Goal: Task Accomplishment & Management: Manage account settings

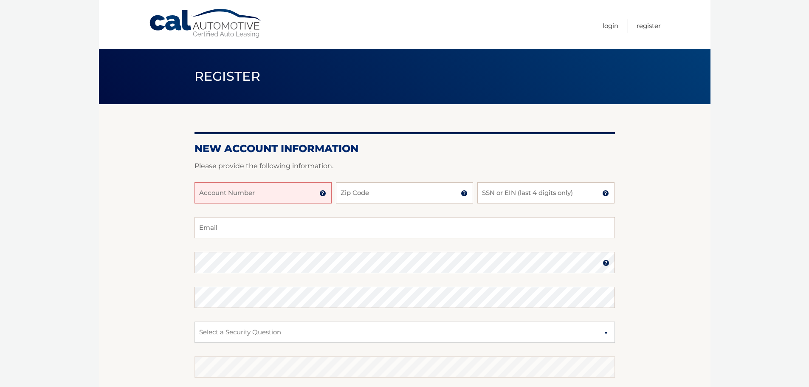
click at [303, 191] on input "Account Number" at bounding box center [263, 192] width 137 height 21
type input "44455533270"
click at [345, 190] on input "Zip Code" at bounding box center [404, 192] width 137 height 21
type input "11758"
type input "simplystein24@aol.com"
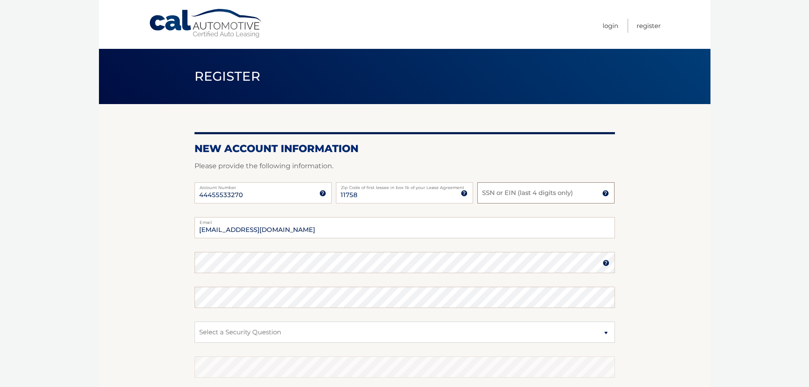
click at [528, 193] on input "SSN or EIN (last 4 digits only)" at bounding box center [546, 192] width 137 height 21
type input "9808"
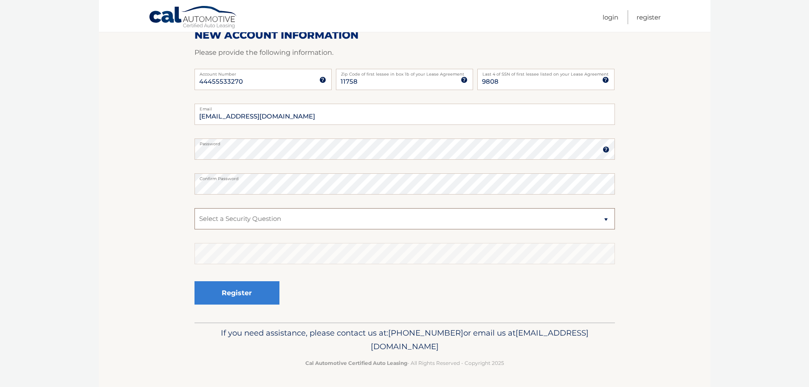
click at [288, 219] on select "Select a Security Question What was the name of your elementary school? What is…" at bounding box center [405, 218] width 421 height 21
select select "1"
click at [195, 208] on select "Select a Security Question What was the name of your elementary school? What is…" at bounding box center [405, 218] width 421 height 21
click at [255, 294] on button "Register" at bounding box center [237, 292] width 85 height 23
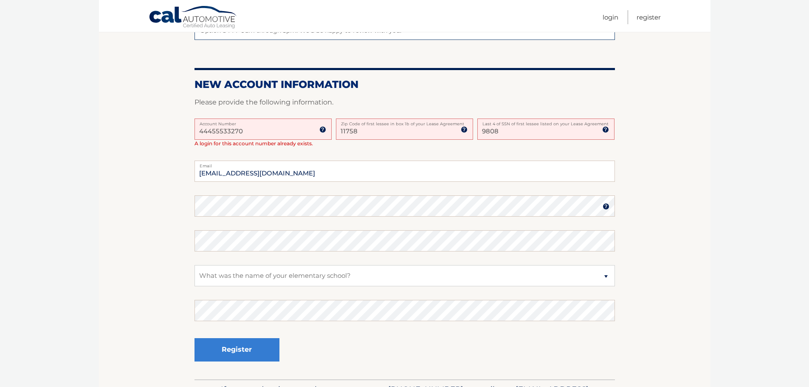
scroll to position [82, 0]
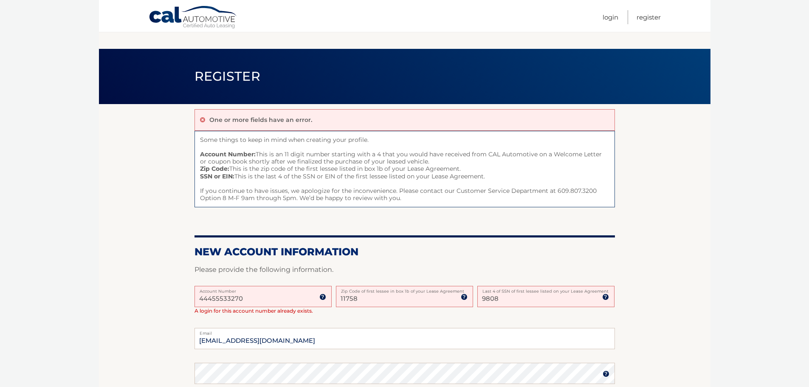
scroll to position [217, 0]
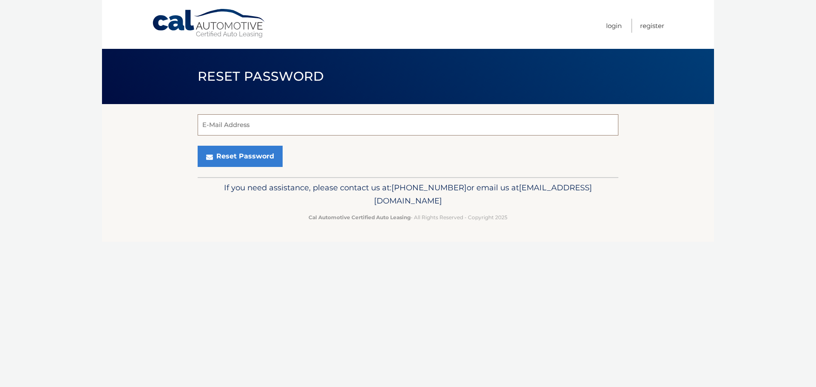
click at [342, 131] on input "E-Mail Address" at bounding box center [408, 124] width 421 height 21
type input "Simplystein24@aol.com"
click at [198, 146] on button "Reset Password" at bounding box center [240, 156] width 85 height 21
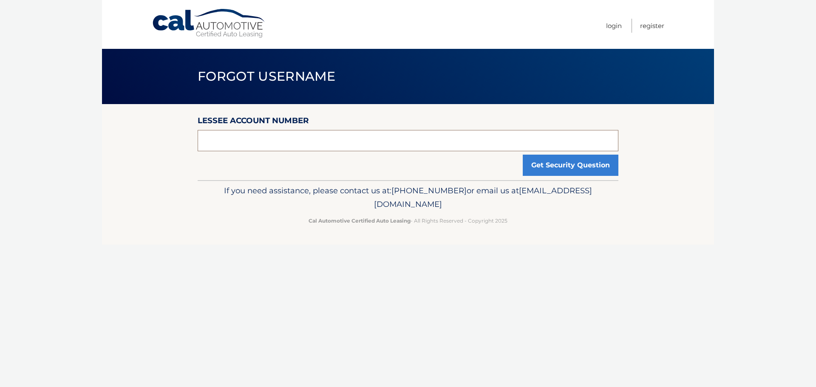
click at [327, 142] on input "text" at bounding box center [408, 140] width 421 height 21
type input "44455533270"
click at [547, 169] on button "Get Security Question" at bounding box center [571, 165] width 96 height 21
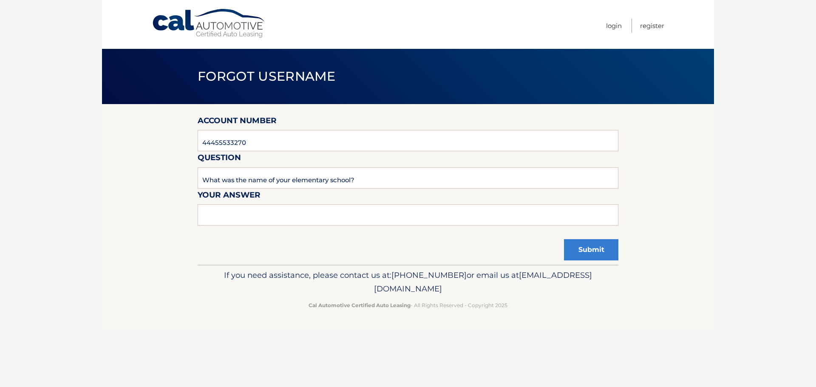
click at [330, 203] on form "Account Number 44455533270 Question What was the name of your elementary school…" at bounding box center [408, 175] width 421 height 122
click at [322, 209] on input "text" at bounding box center [408, 214] width 421 height 21
type input "[GEOGRAPHIC_DATA]"
click at [590, 250] on button "Submit" at bounding box center [591, 249] width 54 height 21
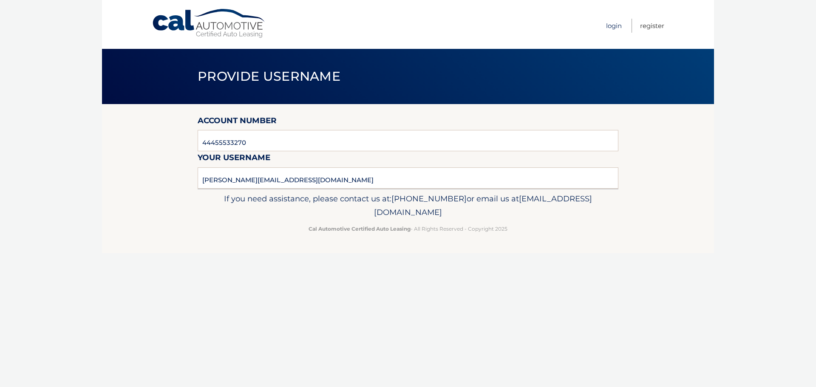
click at [608, 25] on link "Login" at bounding box center [614, 26] width 16 height 14
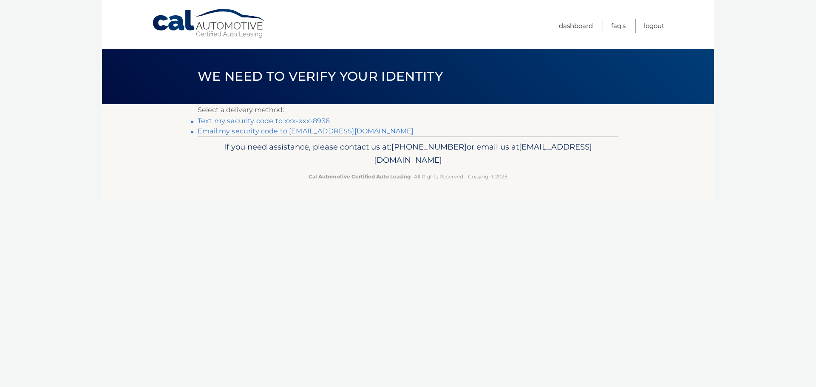
click at [284, 120] on link "Text my security code to xxx-xxx-8936" at bounding box center [264, 121] width 132 height 8
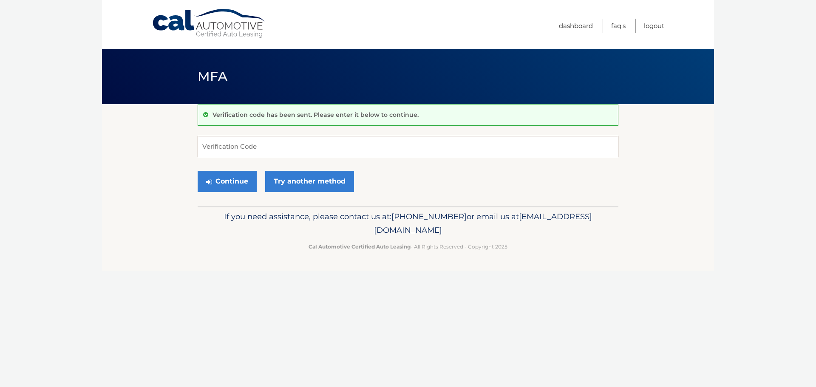
click at [342, 147] on input "Verification Code" at bounding box center [408, 146] width 421 height 21
type input "790552"
click at [231, 185] on button "Continue" at bounding box center [227, 181] width 59 height 21
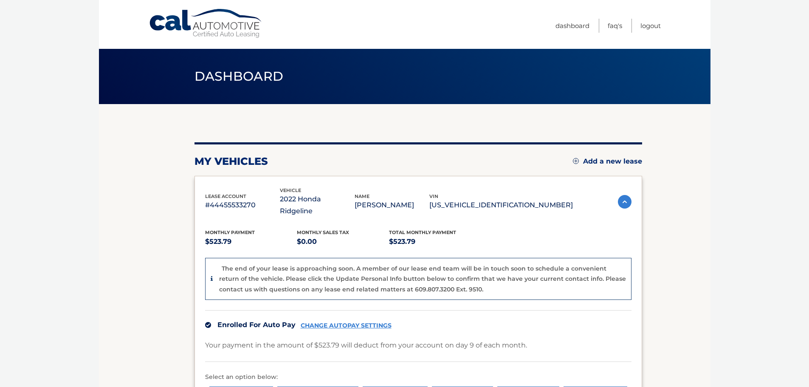
click at [651, 268] on section "my vehicles Add a new lease lease account #44455533270 vehicle 2022 Honda Ridge…" at bounding box center [405, 293] width 612 height 379
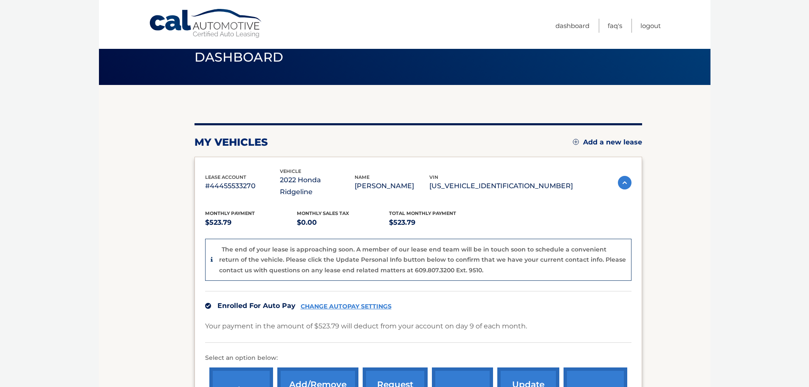
scroll to position [71, 0]
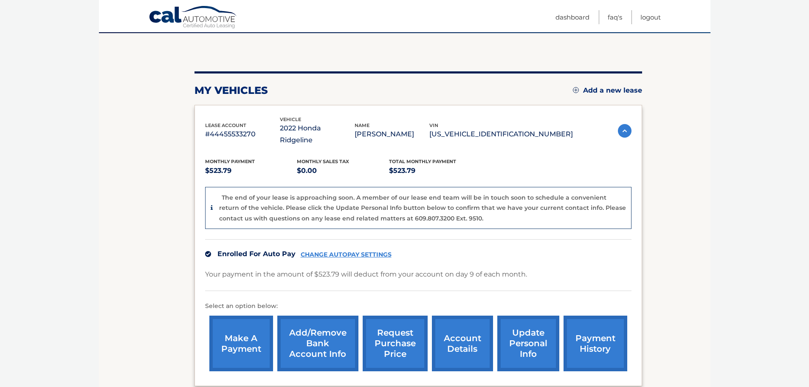
click at [596, 330] on link "payment history" at bounding box center [596, 344] width 64 height 56
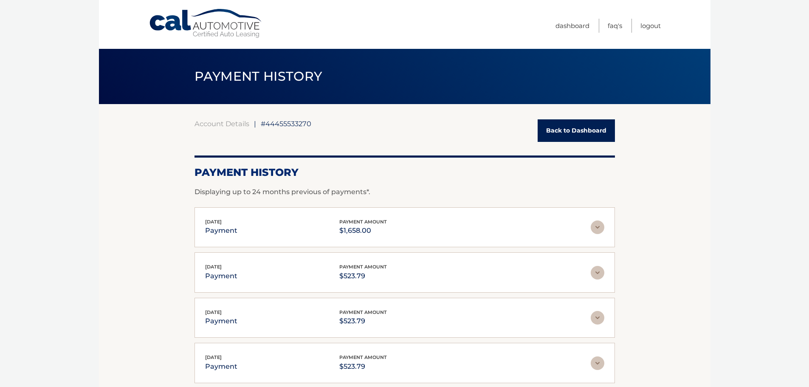
click at [555, 132] on link "Back to Dashboard" at bounding box center [576, 130] width 77 height 23
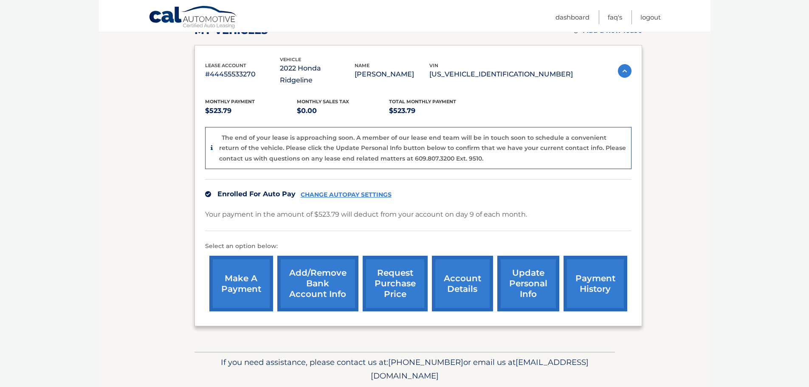
scroll to position [141, 0]
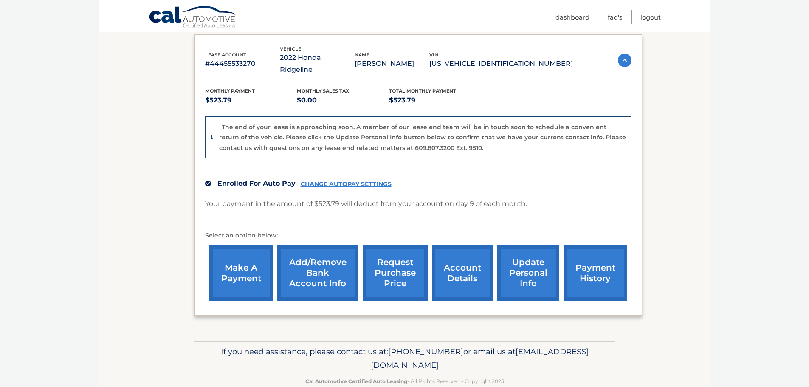
click at [462, 259] on link "account details" at bounding box center [462, 273] width 61 height 56
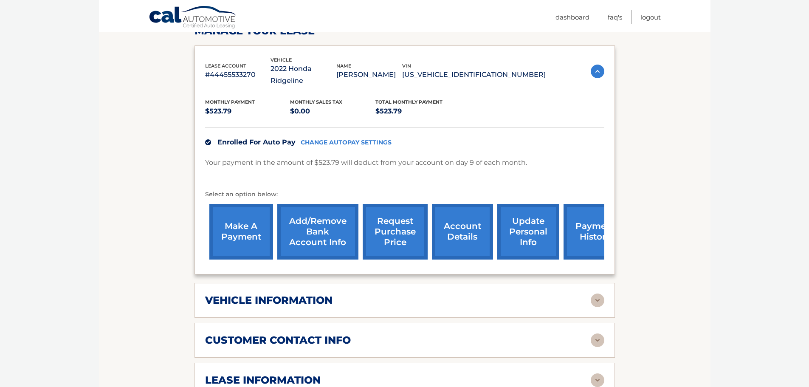
scroll to position [212, 0]
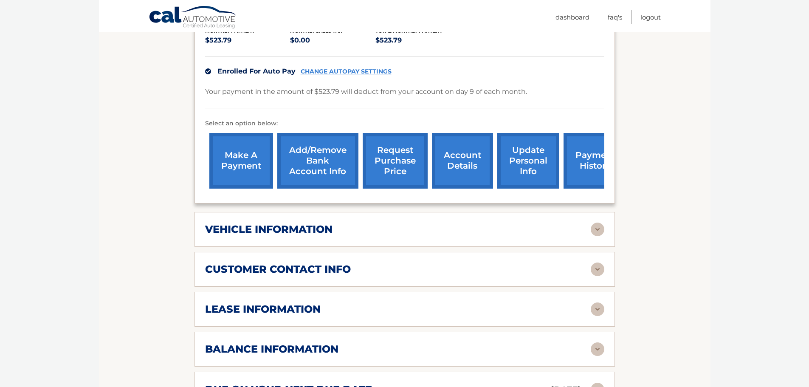
click at [315, 303] on h2 "lease information" at bounding box center [263, 309] width 116 height 13
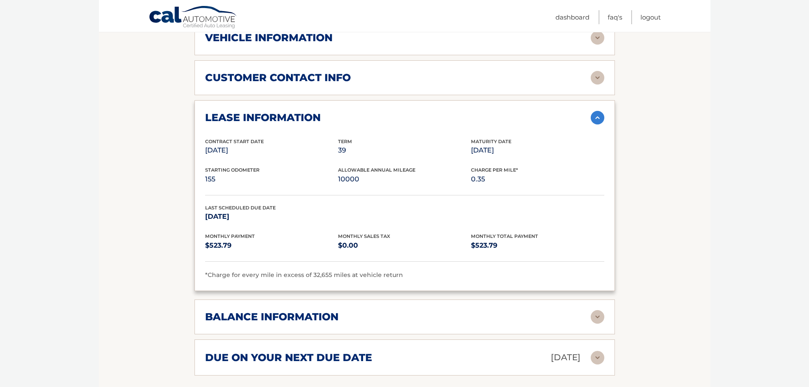
scroll to position [425, 0]
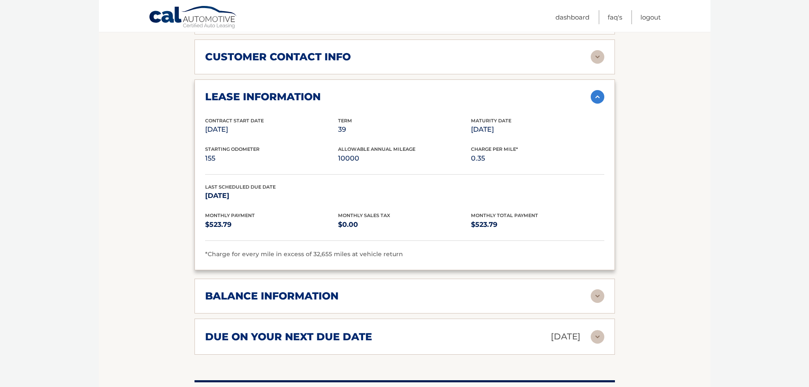
click at [328, 291] on div "balance information Payments Received 39 Payments Remaining Next Payment will b…" at bounding box center [405, 296] width 421 height 35
click at [327, 279] on div "balance information Payments Received 39 Payments Remaining Next Payment will b…" at bounding box center [405, 296] width 421 height 35
click at [327, 290] on h2 "balance information" at bounding box center [271, 296] width 133 height 13
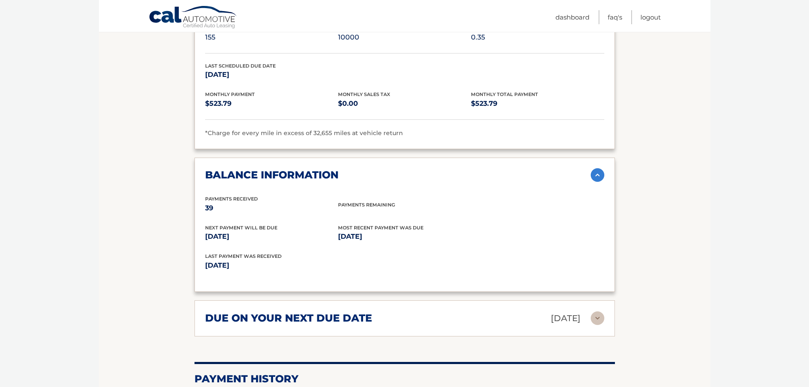
scroll to position [566, 0]
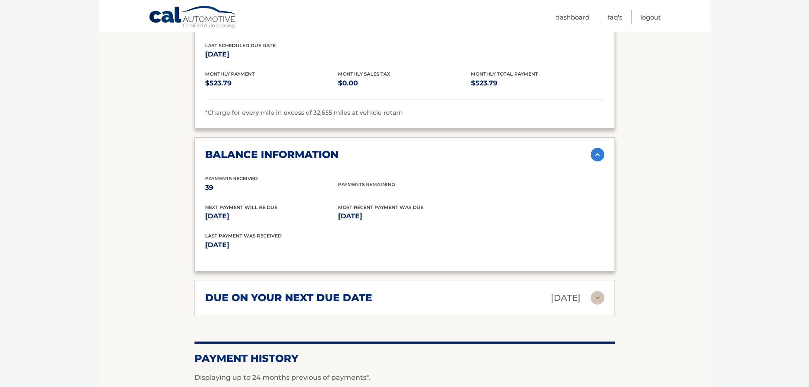
click at [356, 291] on h2 "due on your next due date" at bounding box center [288, 297] width 167 height 13
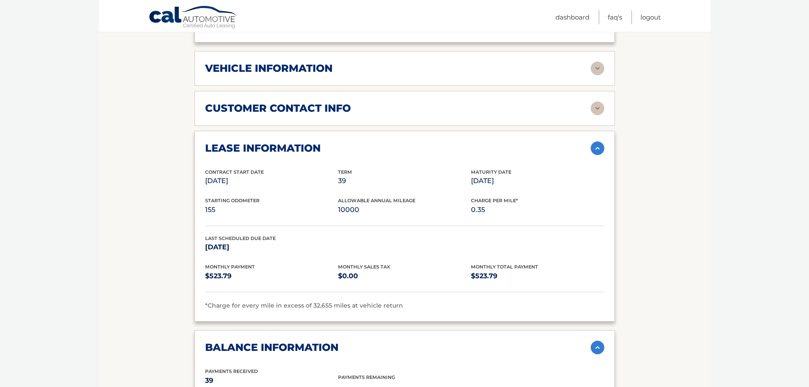
scroll to position [283, 0]
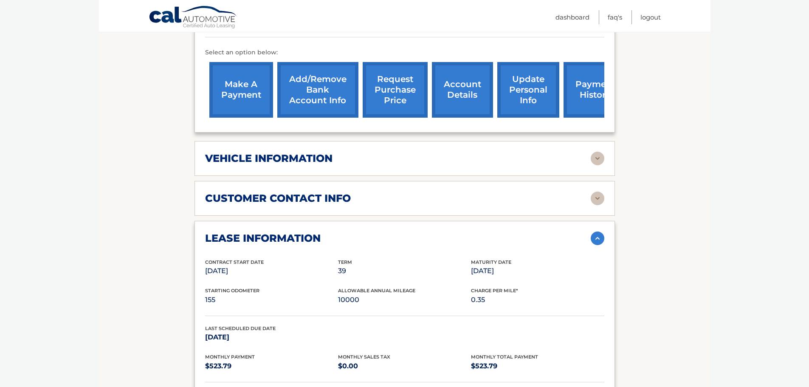
click at [342, 152] on div "vehicle information" at bounding box center [398, 158] width 386 height 13
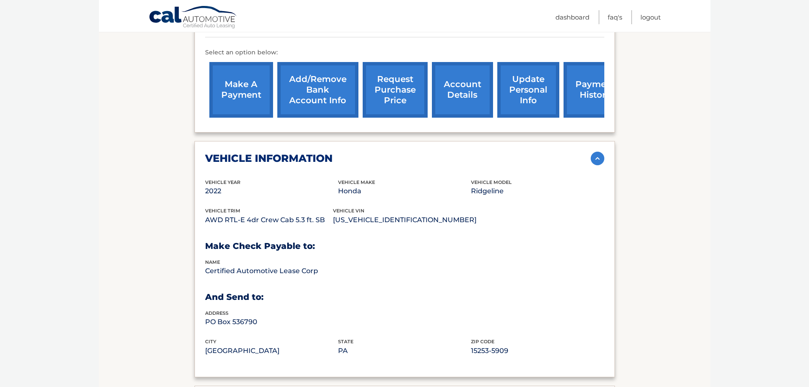
click at [432, 88] on link "account details" at bounding box center [462, 90] width 61 height 56
click at [455, 75] on link "account details" at bounding box center [462, 90] width 61 height 56
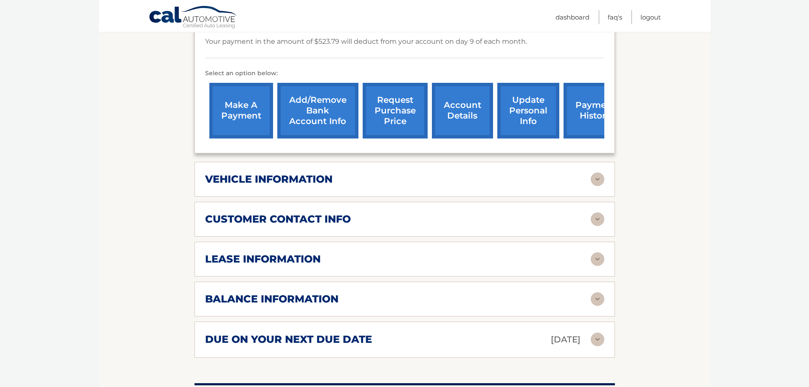
scroll to position [283, 0]
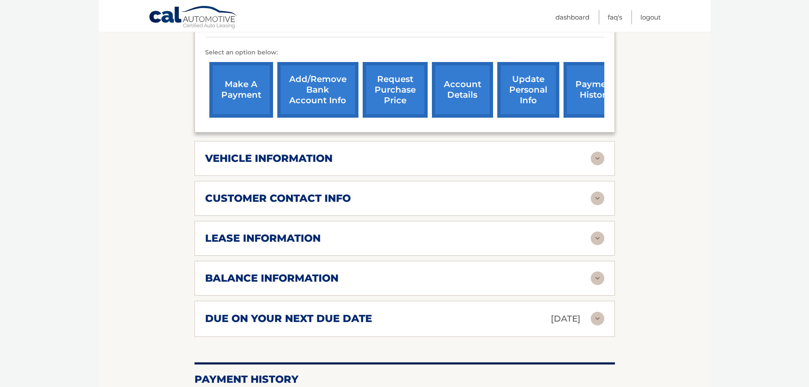
click at [324, 232] on div "lease information" at bounding box center [398, 238] width 386 height 13
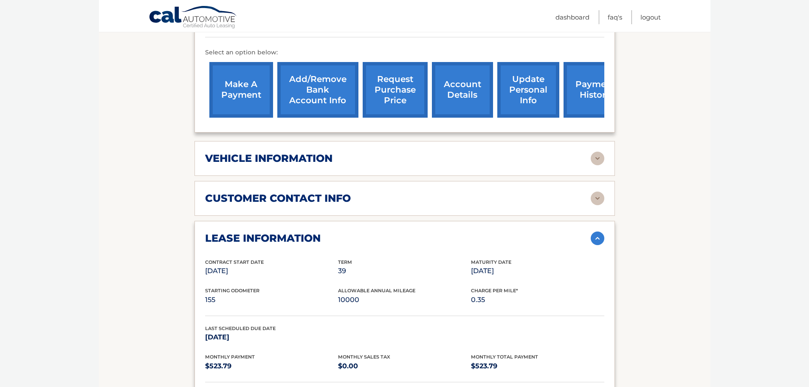
click at [324, 232] on div "lease information" at bounding box center [398, 238] width 386 height 13
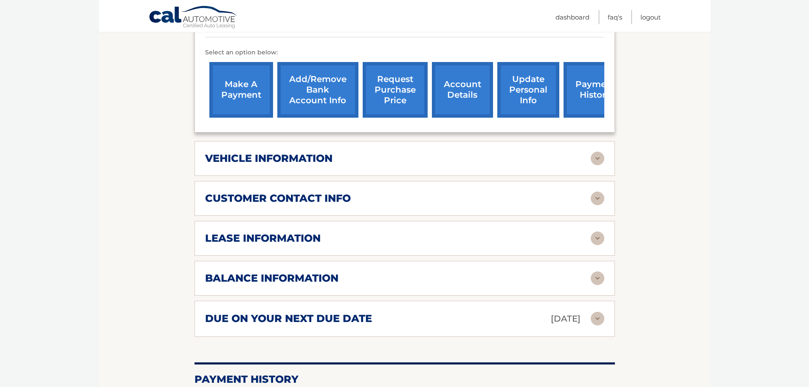
click at [304, 282] on div "balance information Payments Received 39 Payments Remaining Next Payment will b…" at bounding box center [405, 278] width 421 height 35
click at [302, 272] on h2 "balance information" at bounding box center [271, 278] width 133 height 13
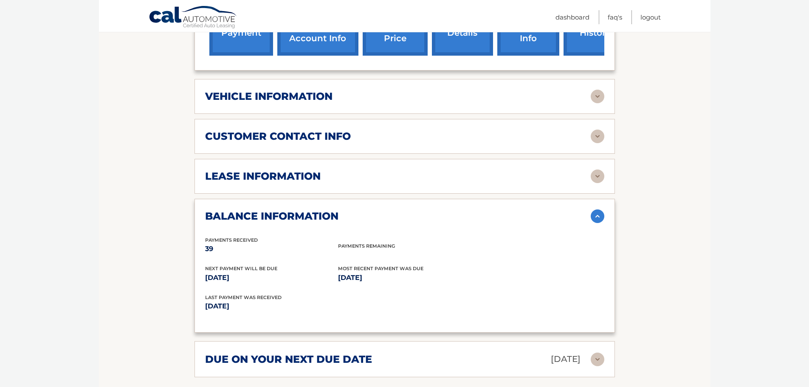
scroll to position [425, 0]
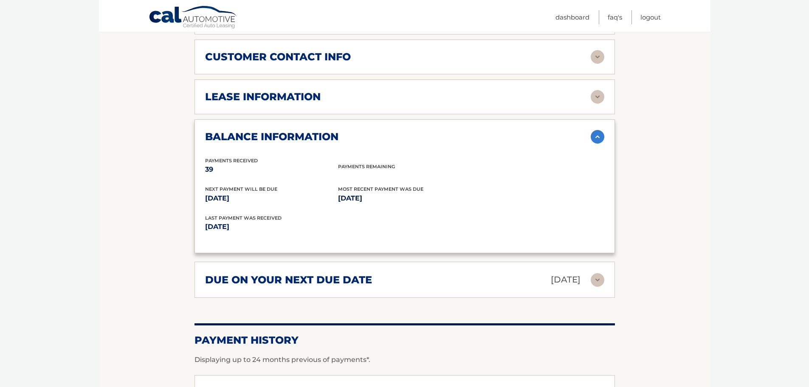
click at [294, 130] on h2 "balance information" at bounding box center [271, 136] width 133 height 13
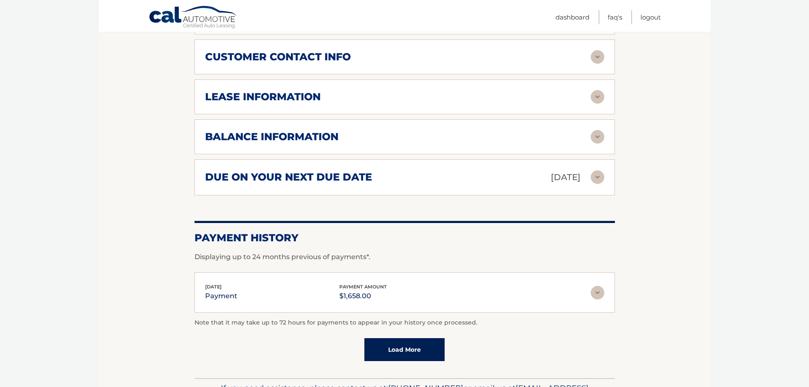
click at [311, 173] on div "due on your next due date Oct 09, 2025 Late Charges $0.00 Miscellaneous Charges…" at bounding box center [405, 177] width 421 height 36
click at [312, 171] on h2 "due on your next due date" at bounding box center [288, 177] width 167 height 13
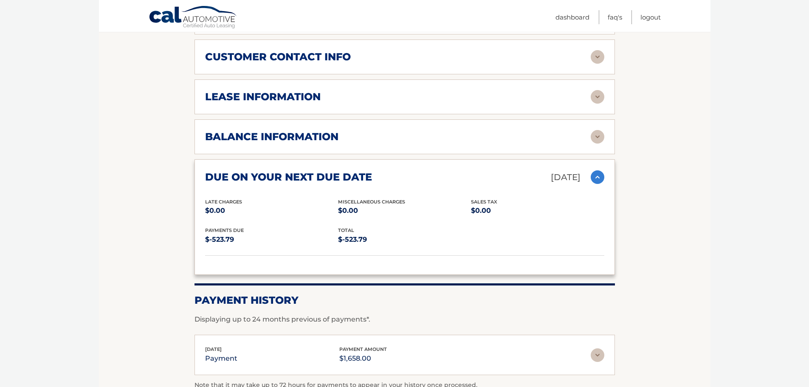
click at [312, 171] on h2 "due on your next due date" at bounding box center [288, 177] width 167 height 13
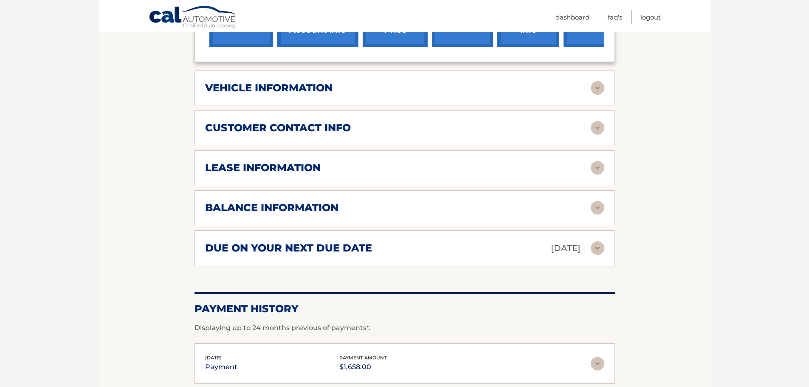
scroll to position [283, 0]
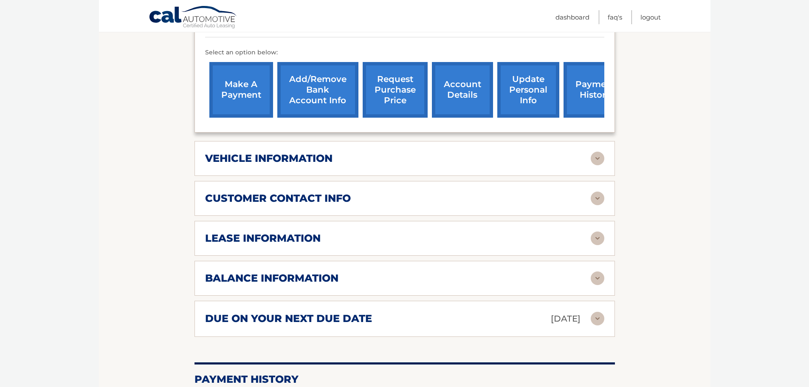
click at [307, 232] on h2 "lease information" at bounding box center [263, 238] width 116 height 13
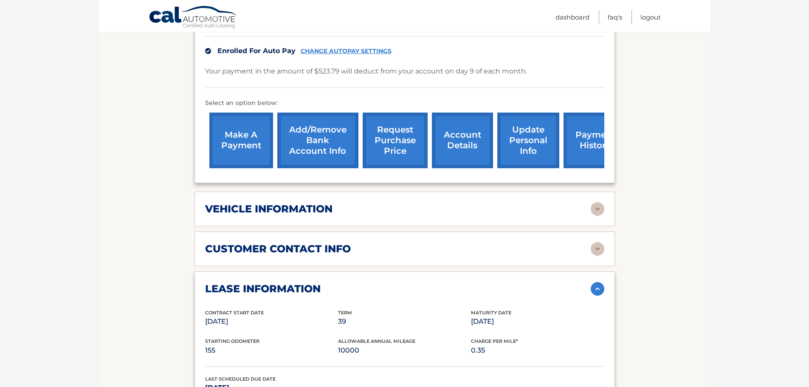
scroll to position [212, 0]
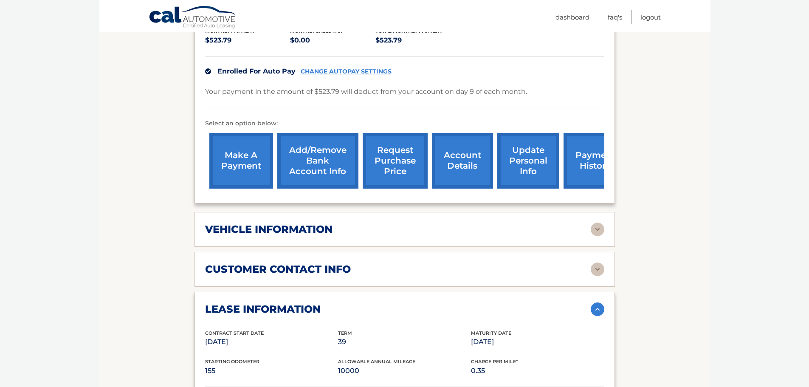
click at [605, 150] on div "lease account #44455533270 vehicle 2022 Honda Ridgeline name DANIEL STEIN vin 5…" at bounding box center [405, 89] width 421 height 229
click at [587, 150] on link "payment history" at bounding box center [596, 161] width 64 height 56
click at [582, 133] on link "payment history" at bounding box center [596, 161] width 64 height 56
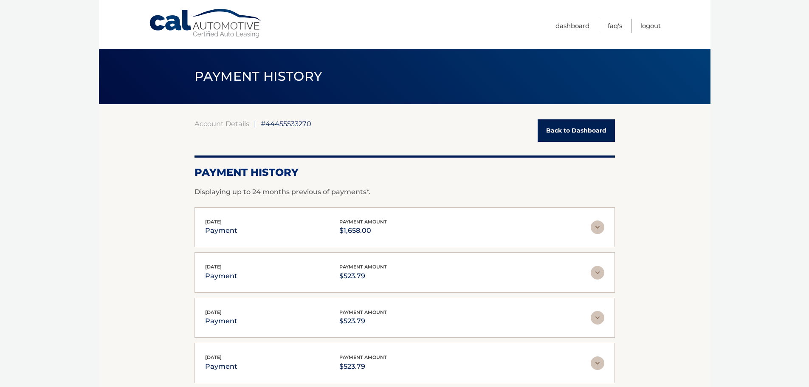
click at [573, 136] on link "Back to Dashboard" at bounding box center [576, 130] width 77 height 23
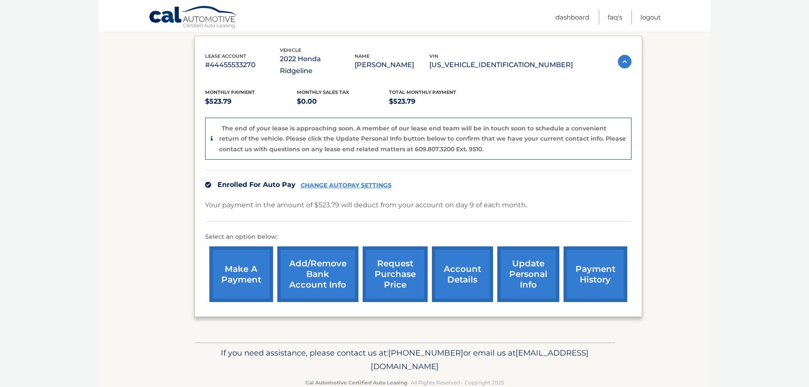
scroll to position [141, 0]
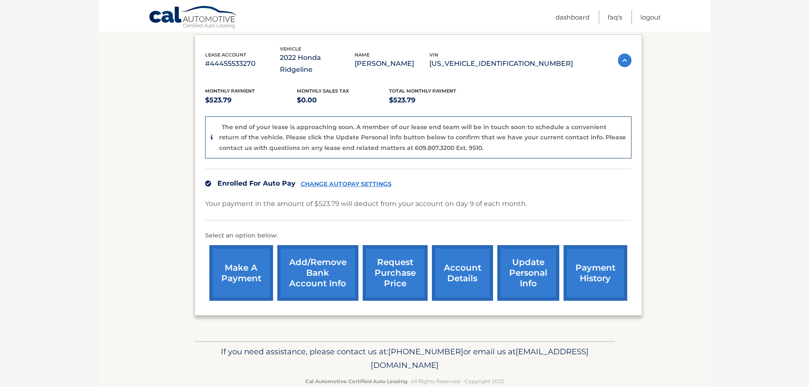
click at [472, 260] on link "account details" at bounding box center [462, 273] width 61 height 56
click at [359, 169] on div "Enrolled For Auto Pay CHANGE AUTOPAY SETTINGS" at bounding box center [418, 183] width 427 height 29
click at [359, 181] on link "CHANGE AUTOPAY SETTINGS" at bounding box center [346, 184] width 91 height 7
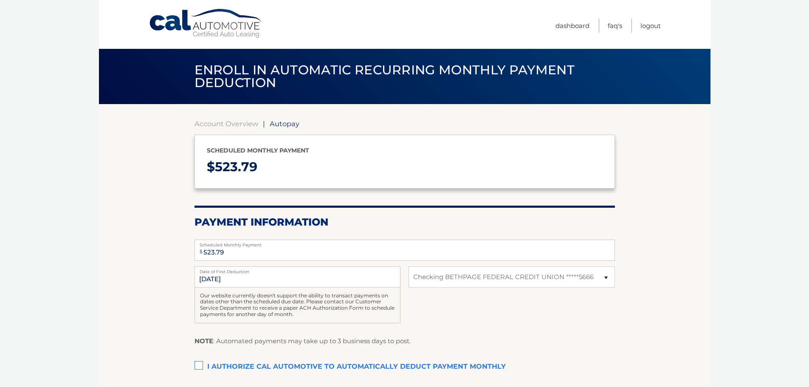
select select "Y2E4M2JjZDktOGVjMC00ODYyLWI3YzAtZTc5Zjg3NWJmZDUz"
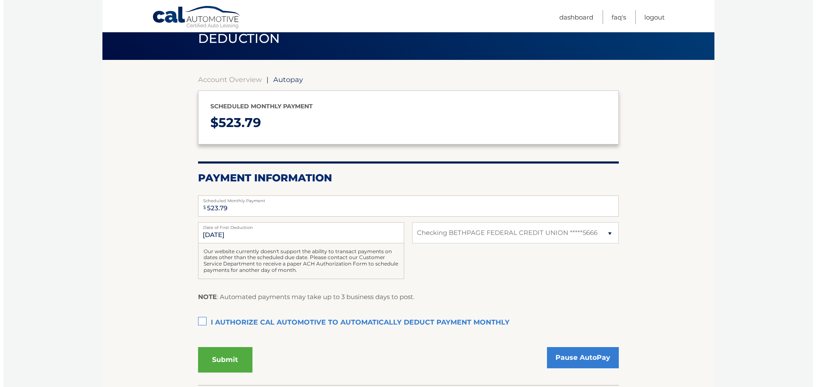
scroll to position [71, 0]
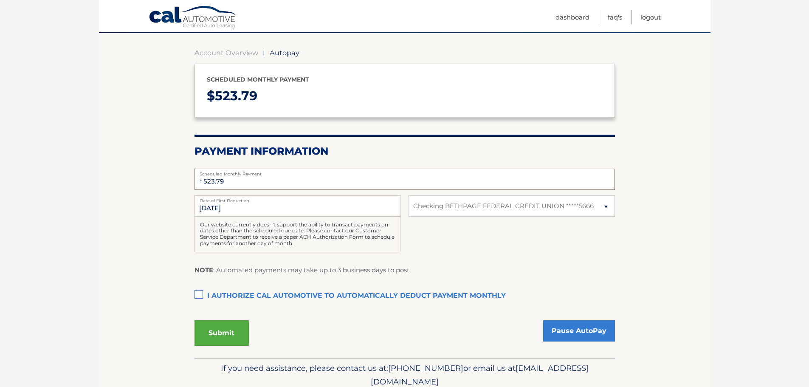
drag, startPoint x: 235, startPoint y: 181, endPoint x: 148, endPoint y: 167, distance: 87.8
click at [151, 168] on section "Account Overview | Autopay Scheduled monthly payment $ 523.79 Payment Informati…" at bounding box center [405, 195] width 612 height 325
type input "0"
click button "Confirm" at bounding box center [0, 0] width 0 height 0
click at [199, 291] on label "I authorize cal automotive to automatically deduct payment monthly This checkbo…" at bounding box center [405, 296] width 421 height 17
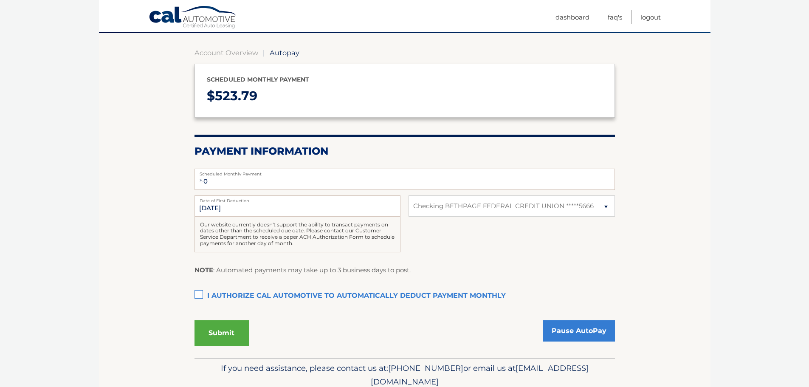
click at [0, 0] on input "I authorize cal automotive to automatically deduct payment monthly This checkbo…" at bounding box center [0, 0] width 0 height 0
click at [562, 334] on link "Pause AutoPay" at bounding box center [579, 330] width 72 height 21
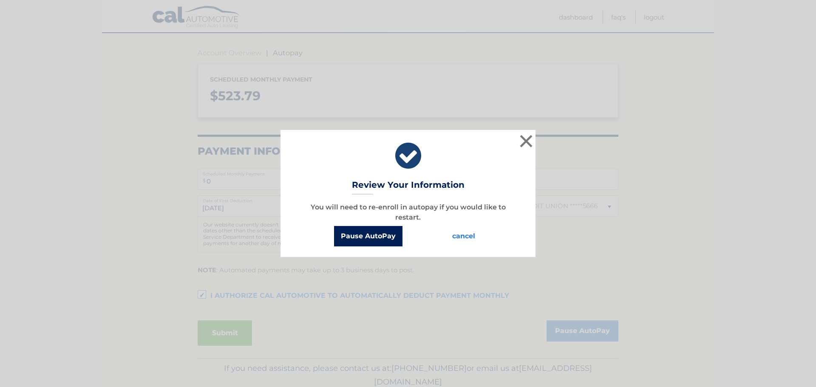
click at [385, 235] on button "Pause AutoPay" at bounding box center [368, 236] width 68 height 20
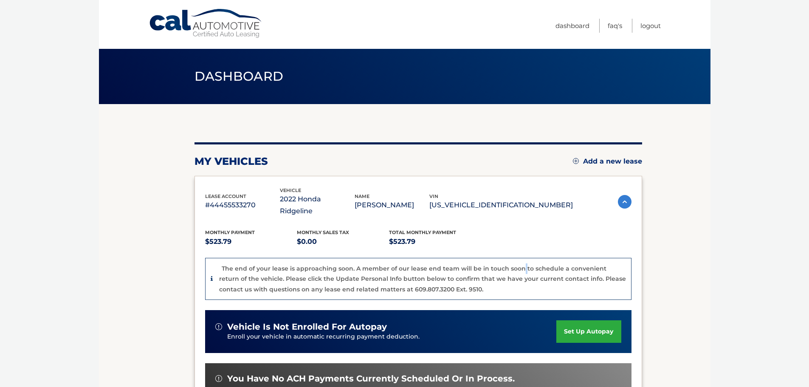
click at [520, 265] on p "The end of your lease is approaching soon. A member of our lease end team will …" at bounding box center [422, 279] width 407 height 28
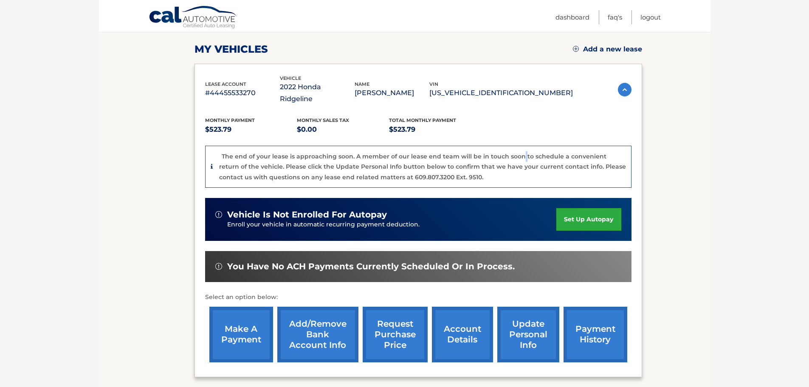
scroll to position [181, 0]
